Goal: Task Accomplishment & Management: Complete application form

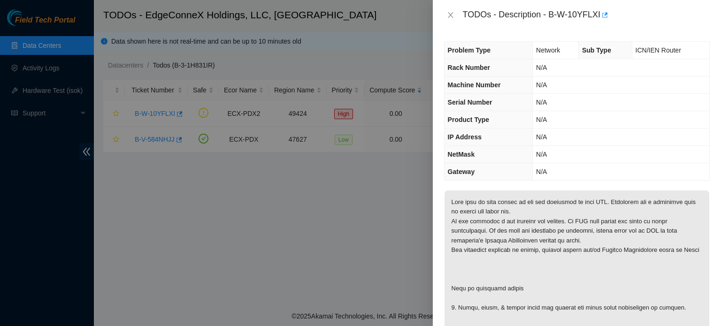
scroll to position [297, 0]
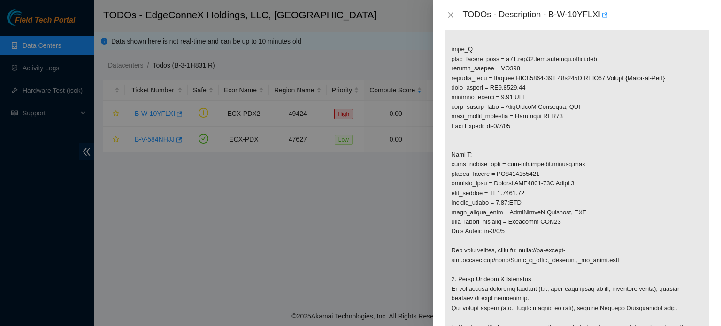
click at [677, 308] on p at bounding box center [576, 126] width 265 height 465
click at [450, 14] on icon "close" at bounding box center [451, 15] width 8 height 8
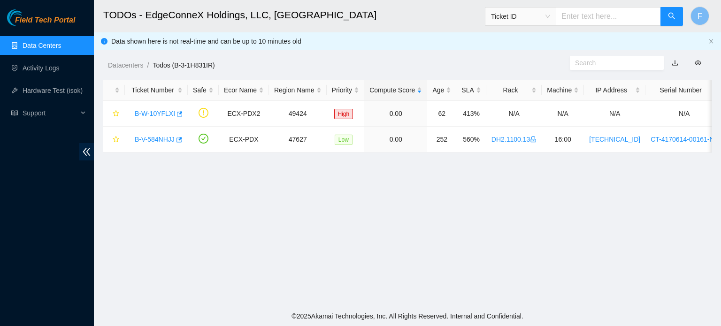
scroll to position [212, 0]
click at [167, 115] on link "B-W-10YFLXI" at bounding box center [155, 114] width 40 height 8
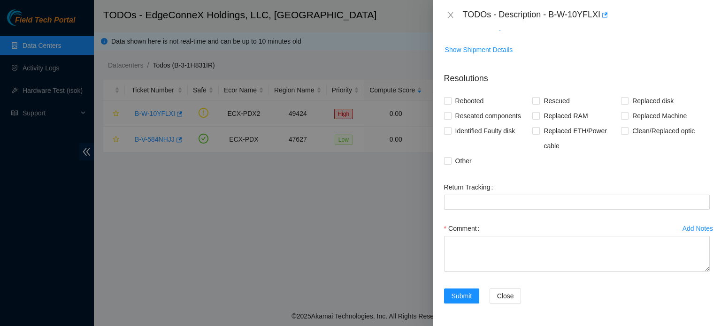
scroll to position [199, 0]
click at [445, 118] on input "Reseated components" at bounding box center [447, 116] width 7 height 7
checkbox input "true"
click at [449, 131] on input "Identified Faulty disk" at bounding box center [447, 131] width 7 height 7
checkbox input "true"
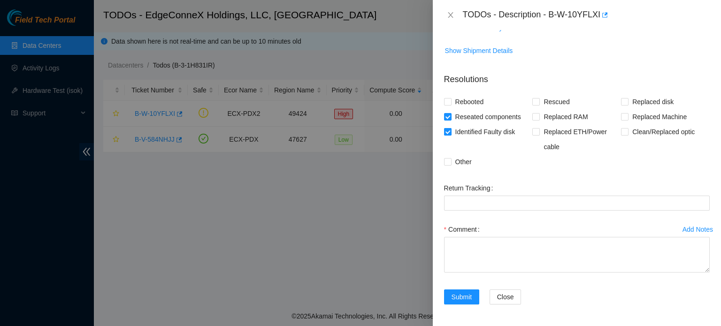
click at [601, 139] on span "Replaced ETH/Power cable" at bounding box center [580, 139] width 81 height 30
click at [539, 135] on input "Replaced ETH/Power cable" at bounding box center [535, 131] width 7 height 7
checkbox input "true"
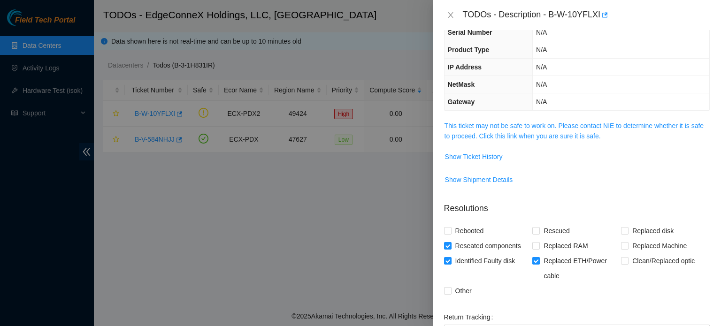
scroll to position [72, 0]
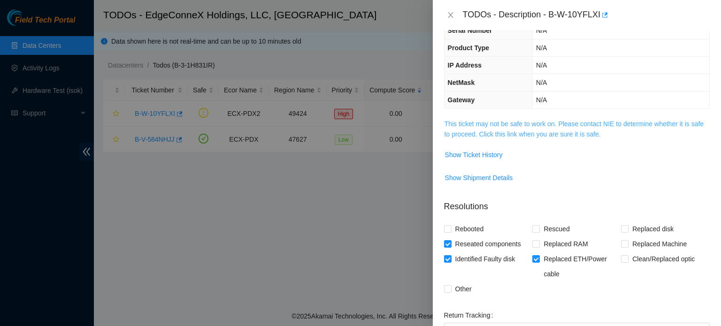
click at [551, 130] on link "This ticket may not be safe to work on. Please contact NIE to determine whether…" at bounding box center [573, 129] width 259 height 18
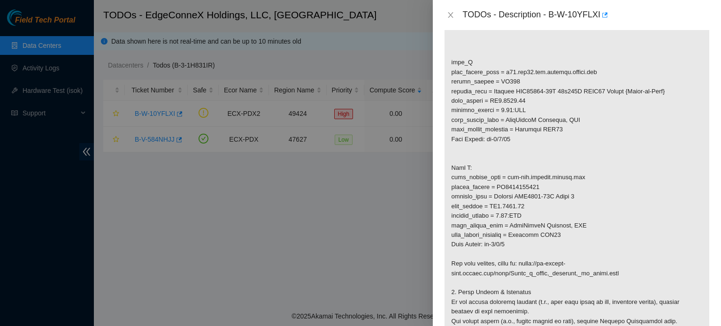
scroll to position [288, 0]
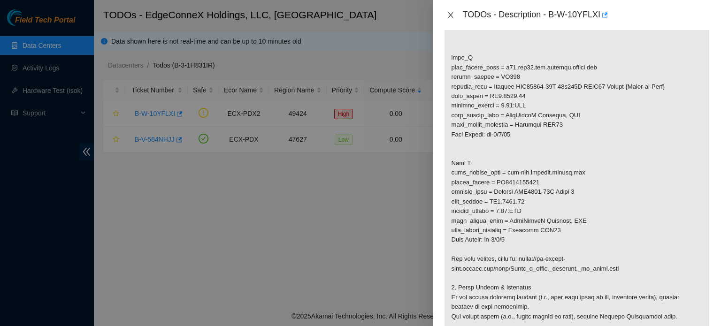
click at [447, 13] on icon "close" at bounding box center [451, 15] width 8 height 8
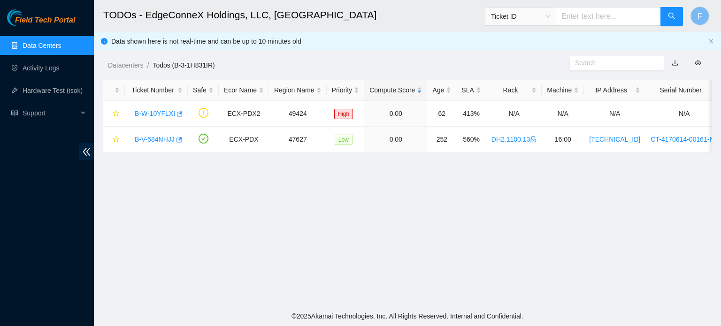
scroll to position [212, 0]
click at [43, 45] on link "Data Centers" at bounding box center [42, 46] width 38 height 8
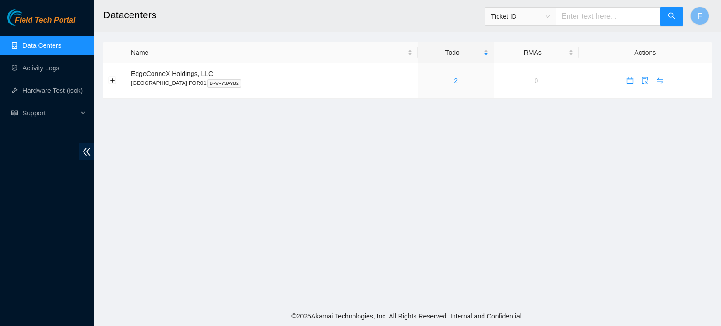
click at [661, 180] on main "Datacenters Ticket ID F Name Todo RMAs Actions EdgeConneX Holdings, LLC [GEOGRA…" at bounding box center [407, 153] width 627 height 306
click at [641, 81] on icon "audit" at bounding box center [645, 81] width 8 height 8
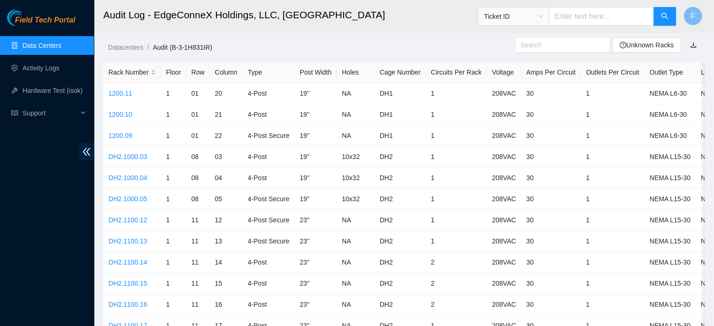
click at [40, 44] on link "Data Centers" at bounding box center [42, 46] width 38 height 8
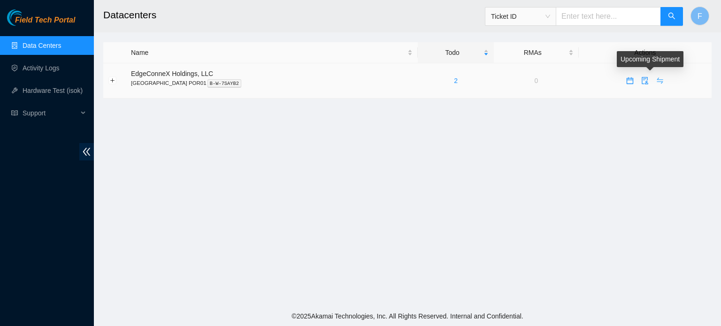
click at [656, 79] on icon "swap" at bounding box center [660, 81] width 8 height 8
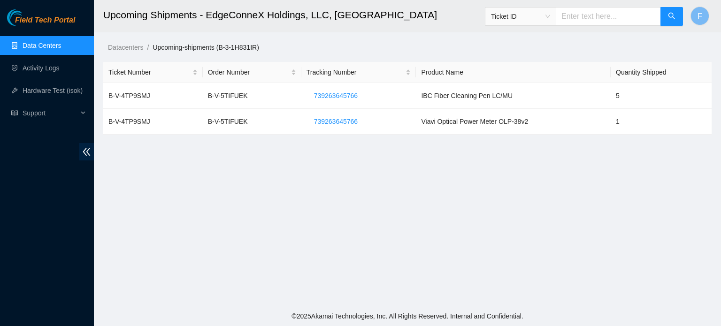
click at [49, 45] on link "Data Centers" at bounding box center [42, 46] width 38 height 8
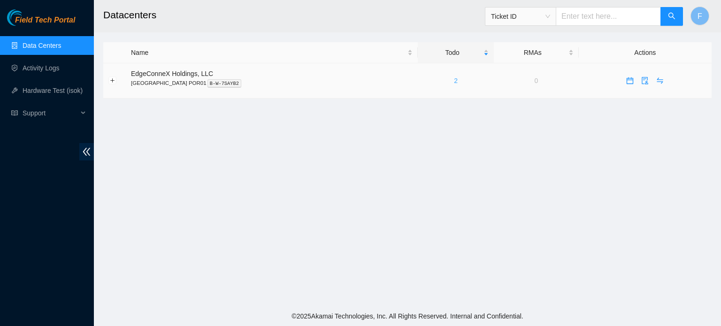
click at [454, 81] on link "2" at bounding box center [456, 81] width 4 height 8
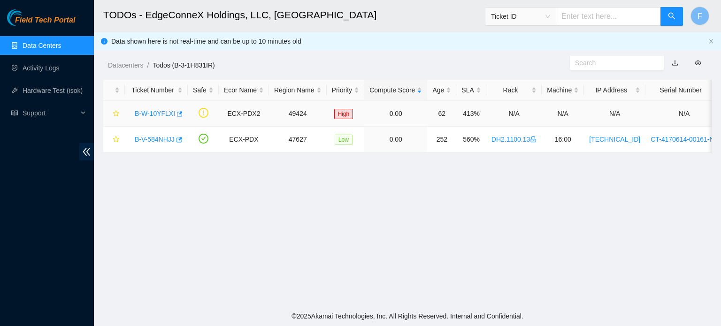
click at [165, 111] on link "B-W-10YFLXI" at bounding box center [155, 114] width 40 height 8
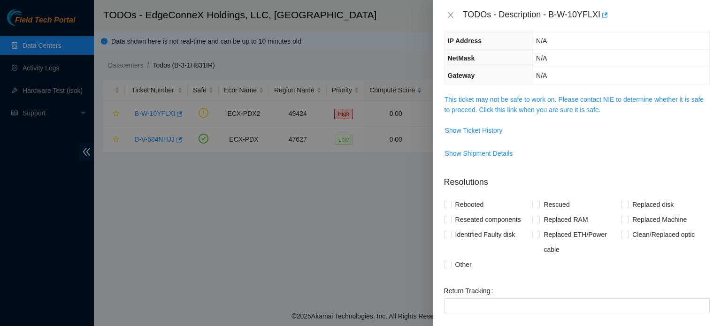
scroll to position [94, 0]
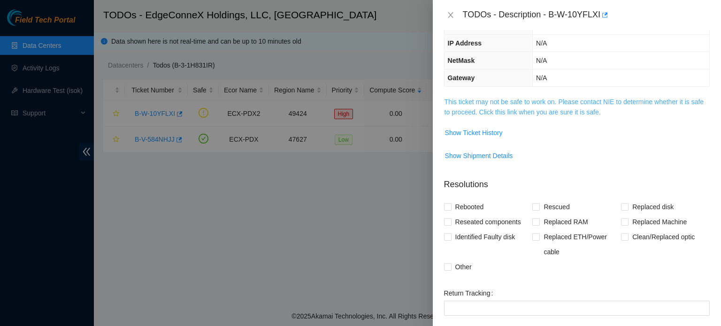
click at [614, 101] on link "This ticket may not be safe to work on. Please contact NIE to determine whether…" at bounding box center [573, 107] width 259 height 18
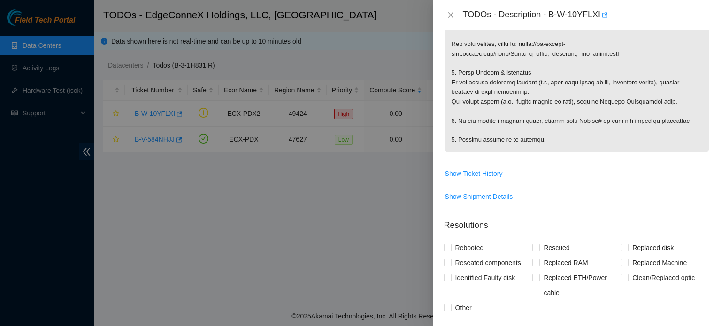
scroll to position [514, 0]
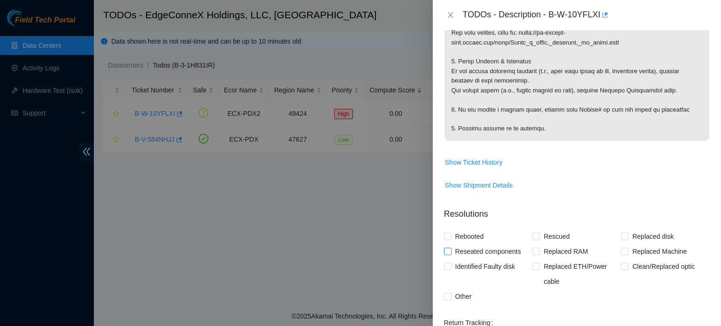
click at [449, 254] on input "Reseated components" at bounding box center [447, 251] width 7 height 7
checkbox input "true"
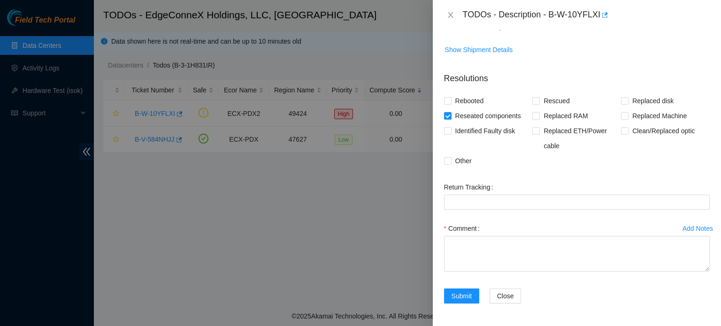
scroll to position [658, 0]
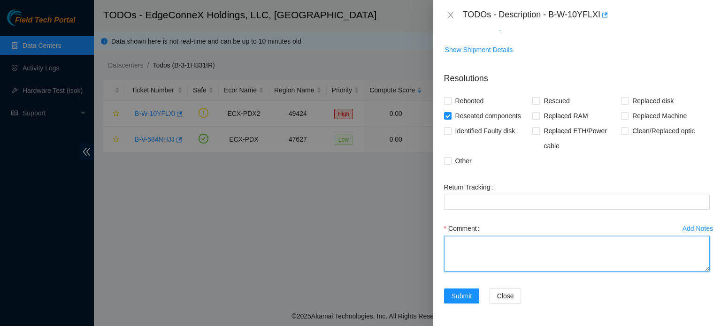
click at [454, 247] on textarea "Comment" at bounding box center [577, 254] width 266 height 36
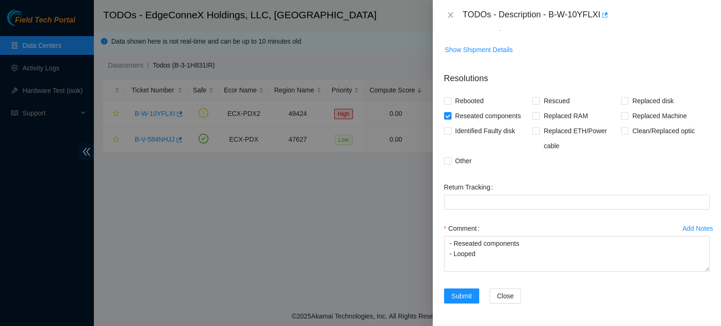
click at [655, 81] on p "Resolutions" at bounding box center [577, 75] width 266 height 20
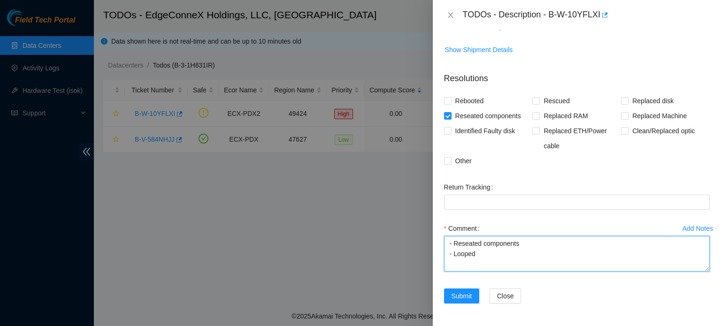
click at [484, 258] on textarea "- Reseated components - Looped" at bounding box center [577, 254] width 266 height 36
type textarea "- Reseated components - Looped ECX"
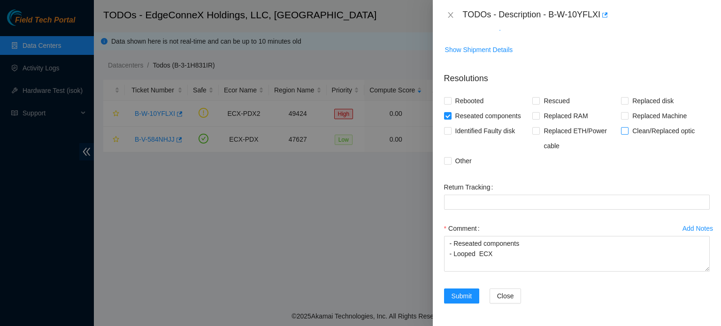
click at [621, 132] on input "Clean/Replaced optic" at bounding box center [624, 130] width 7 height 7
checkbox input "true"
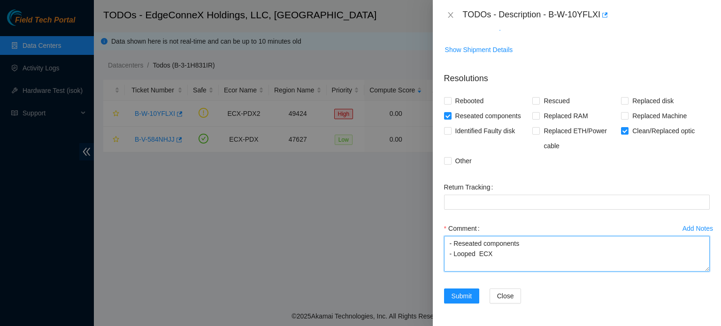
click at [501, 254] on textarea "- Reseated components - Looped ECX" at bounding box center [577, 254] width 266 height 36
type textarea "- Reseated components - Looped ECX port 0/0/1 for monitoring"
